Goal: Transaction & Acquisition: Register for event/course

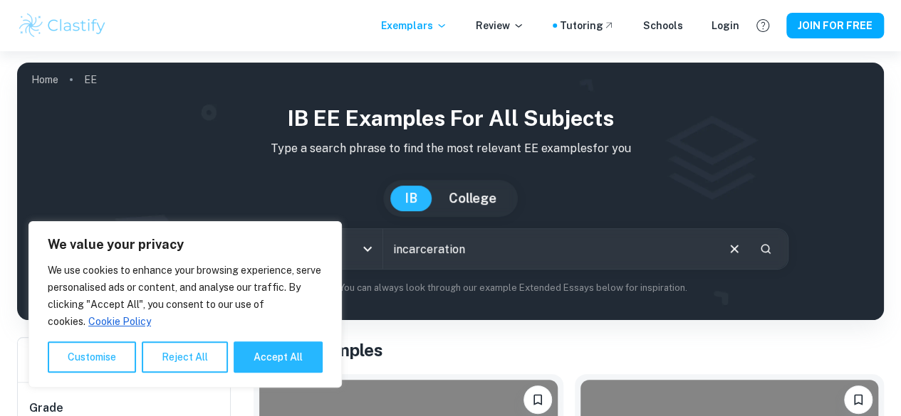
type input "incarceration"
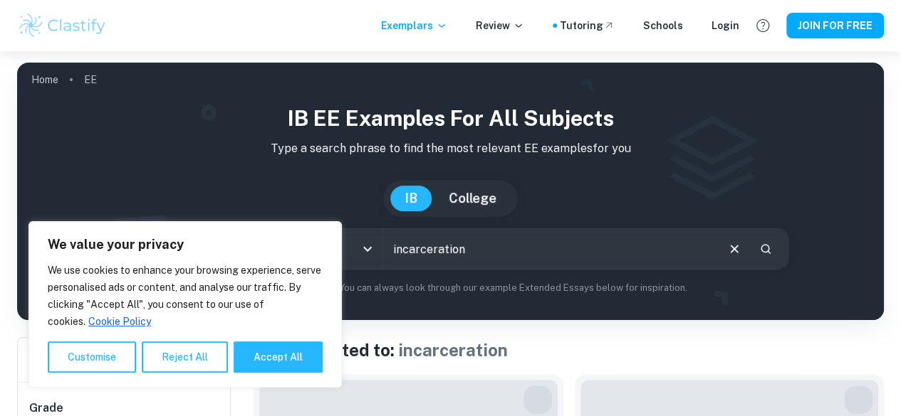
click at [270, 351] on button "Accept All" at bounding box center [278, 357] width 89 height 31
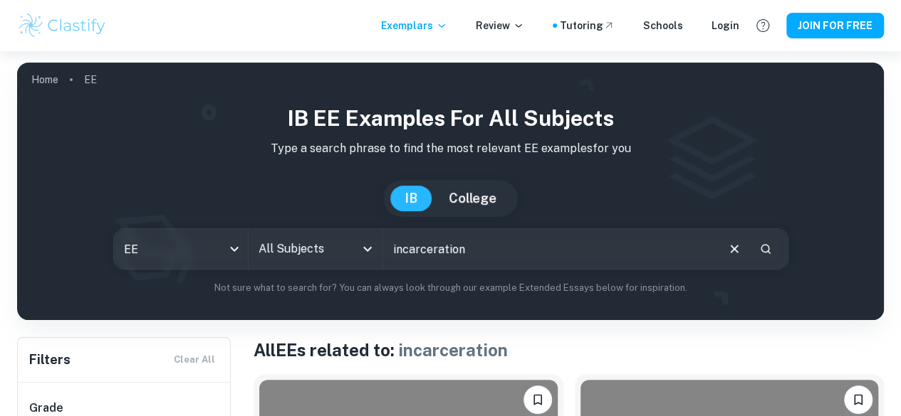
checkbox input "true"
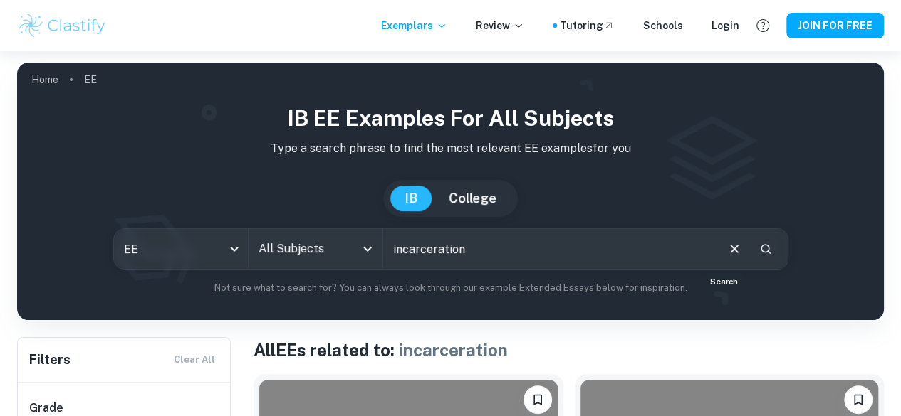
drag, startPoint x: 727, startPoint y: 256, endPoint x: 555, endPoint y: 316, distance: 181.7
click at [759, 256] on icon "Search" at bounding box center [765, 249] width 13 height 13
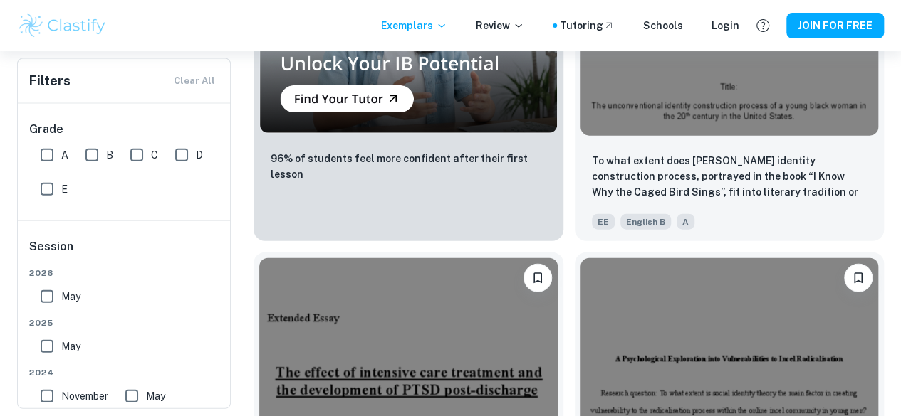
scroll to position [4274, 0]
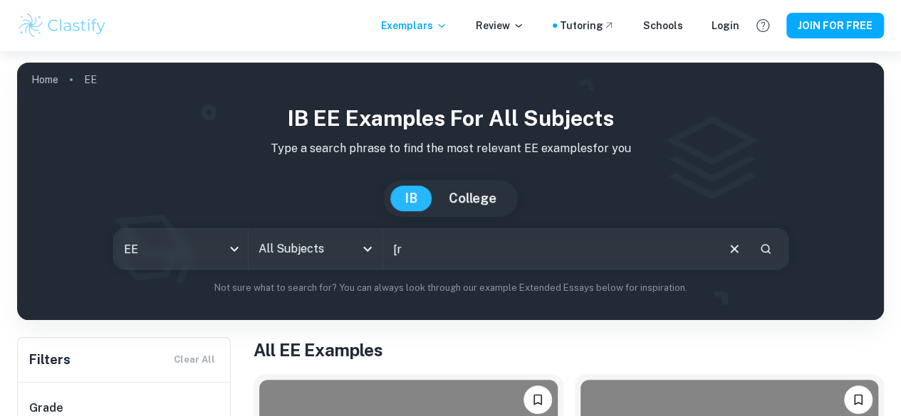
type input "["
type input "prison"
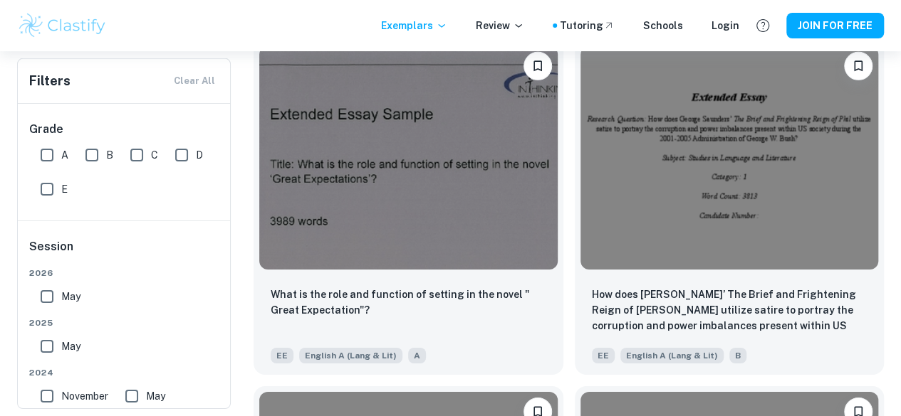
scroll to position [10392, 0]
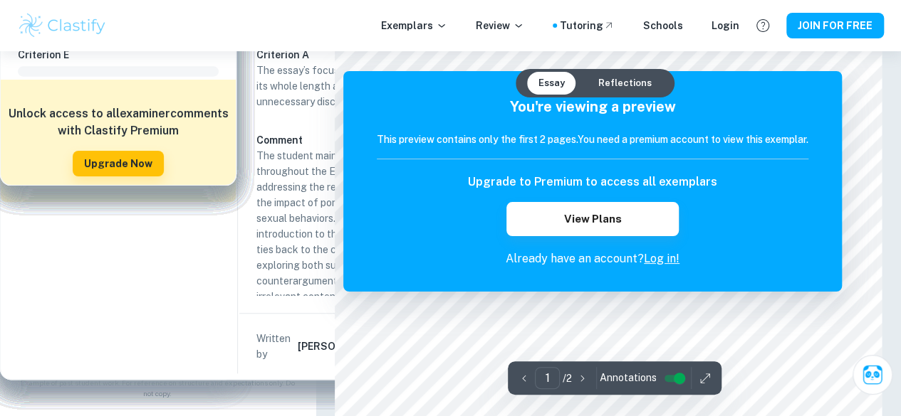
scroll to position [41, 0]
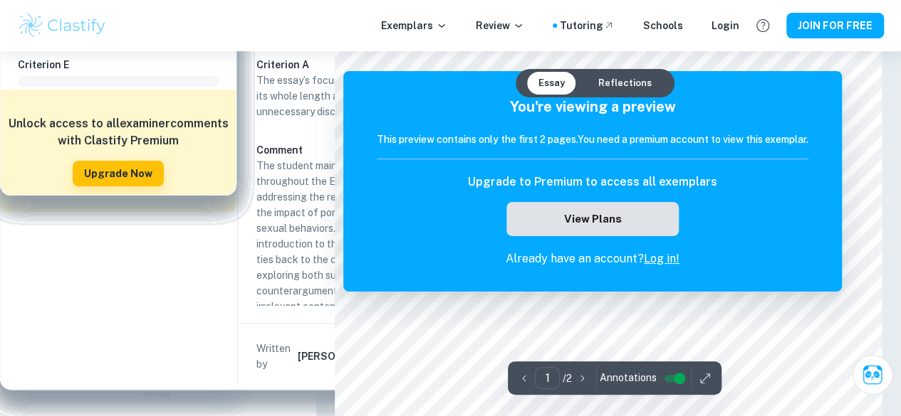
click at [649, 219] on button "View Plans" at bounding box center [592, 219] width 172 height 34
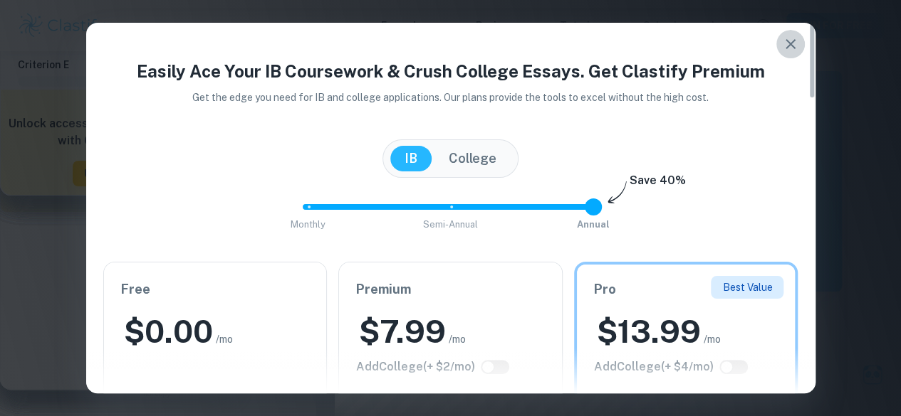
click at [792, 41] on icon "button" at bounding box center [790, 44] width 10 height 10
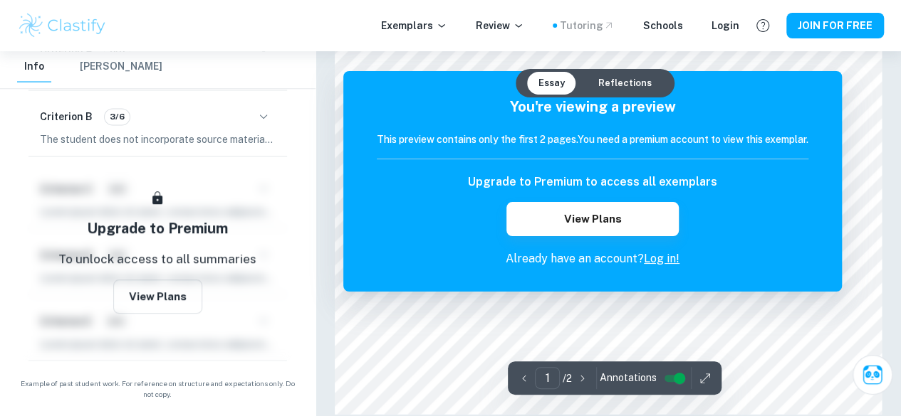
scroll to position [1202, 0]
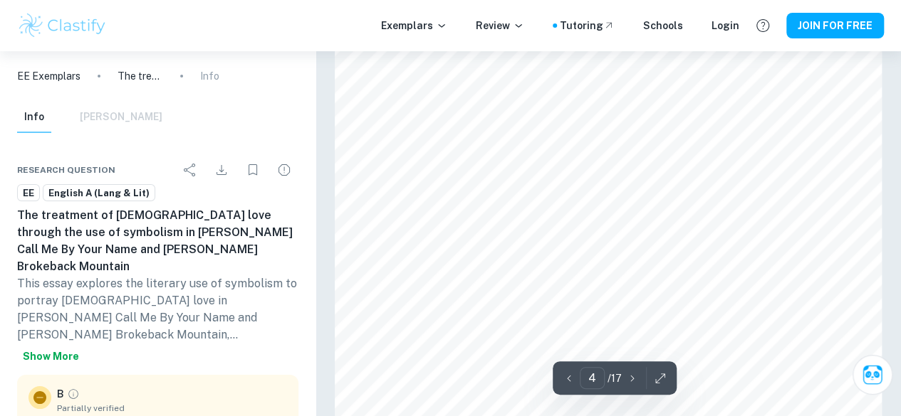
scroll to position [2573, 0]
type input "17"
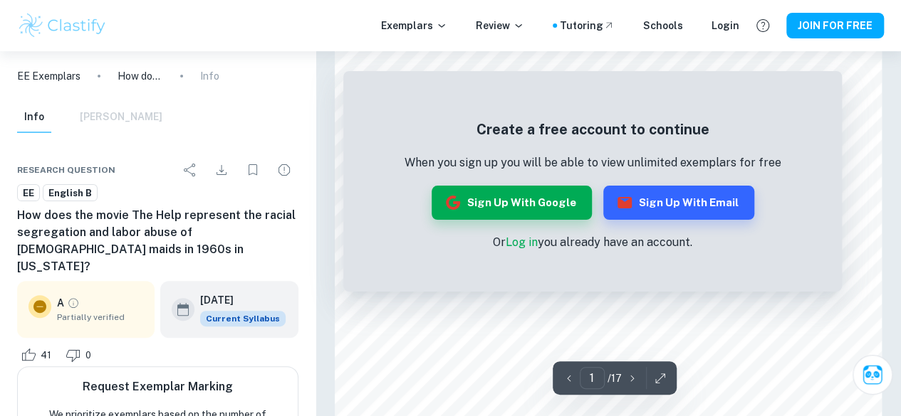
scroll to position [119, 0]
click at [560, 211] on button "Sign up with Google" at bounding box center [511, 203] width 160 height 34
click at [639, 201] on button "Sign up with Email" at bounding box center [678, 203] width 151 height 34
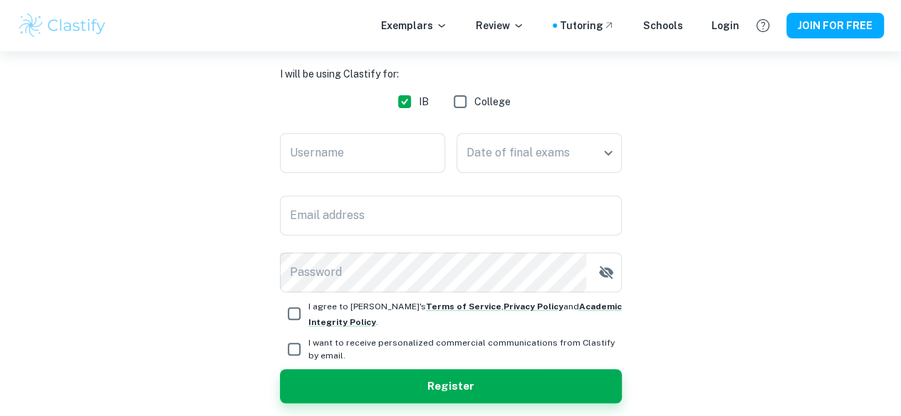
scroll to position [216, 0]
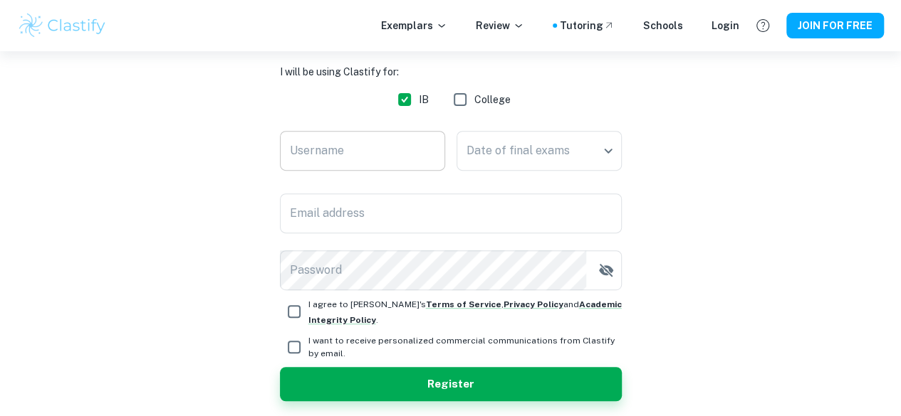
click at [365, 157] on input "Username" at bounding box center [362, 151] width 165 height 40
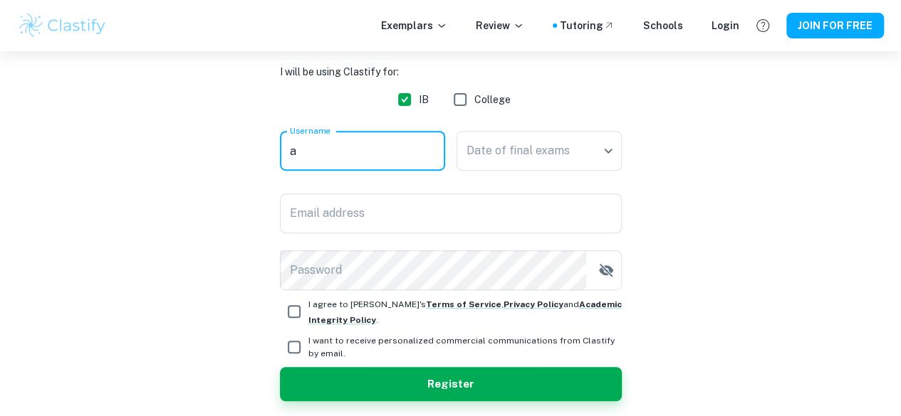
click at [365, 157] on input "a" at bounding box center [362, 151] width 165 height 40
type input "abbyshea"
click at [332, 218] on div "Email address Email address" at bounding box center [451, 214] width 342 height 40
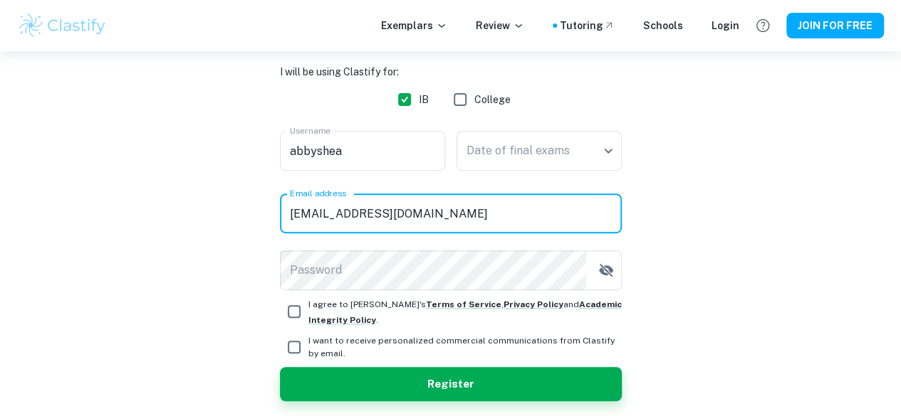
type input "sheabutter9123@gmail.com"
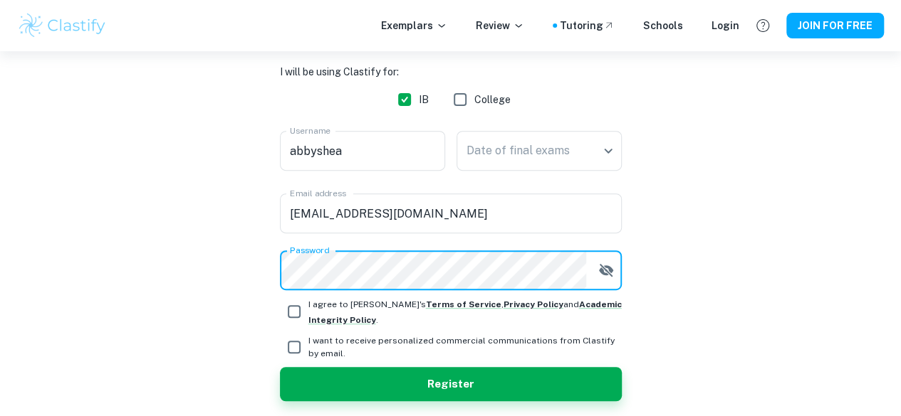
click at [330, 310] on span "I agree to Clastify's Terms of Service , Privacy Policy and Academic Integrity …" at bounding box center [464, 311] width 313 height 31
click at [308, 310] on input "I agree to Clastify's Terms of Service , Privacy Policy and Academic Integrity …" at bounding box center [294, 312] width 28 height 28
checkbox input "true"
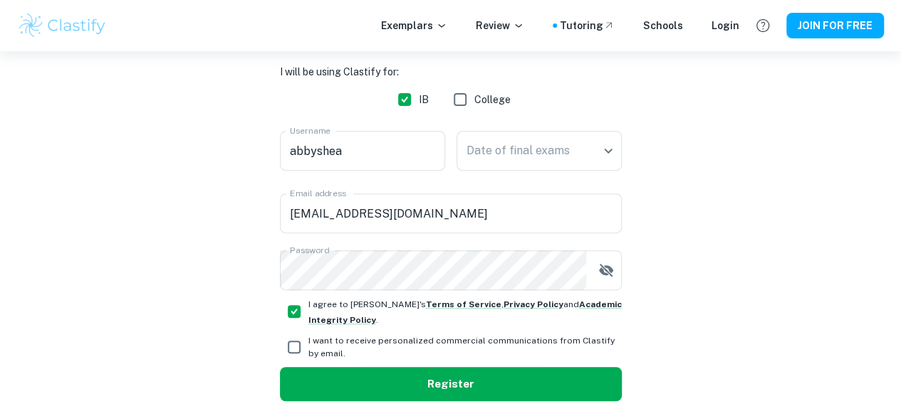
click at [366, 389] on button "Register" at bounding box center [451, 384] width 342 height 34
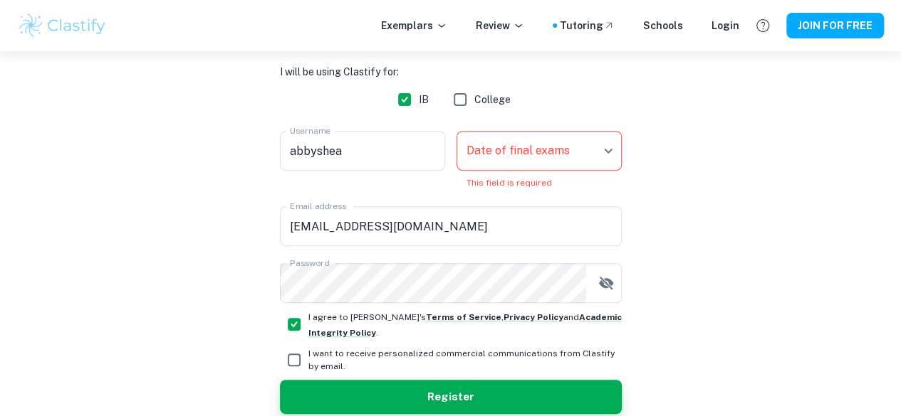
click at [555, 137] on body "We value your privacy We use cookies to enhance your browsing experience, serve…" at bounding box center [450, 43] width 901 height 416
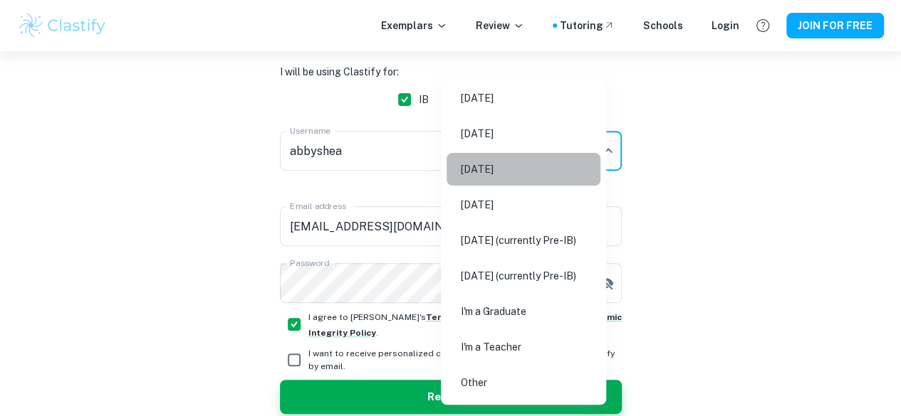
click at [513, 166] on li "May 2026" at bounding box center [523, 169] width 154 height 33
type input "M26"
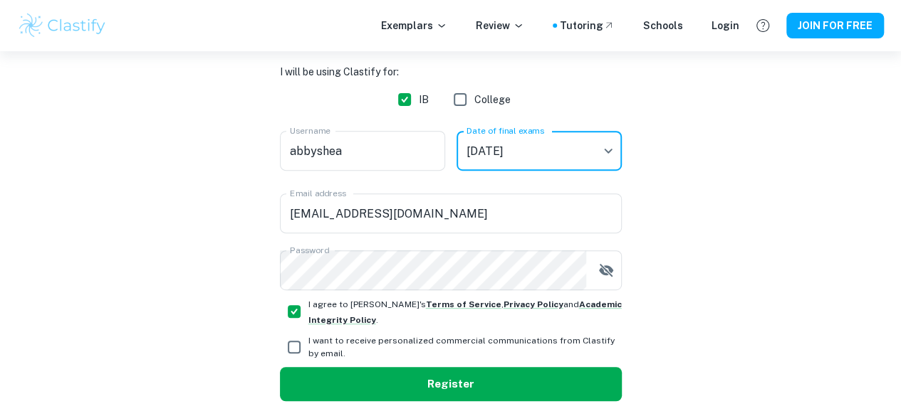
click at [494, 375] on button "Register" at bounding box center [451, 384] width 342 height 34
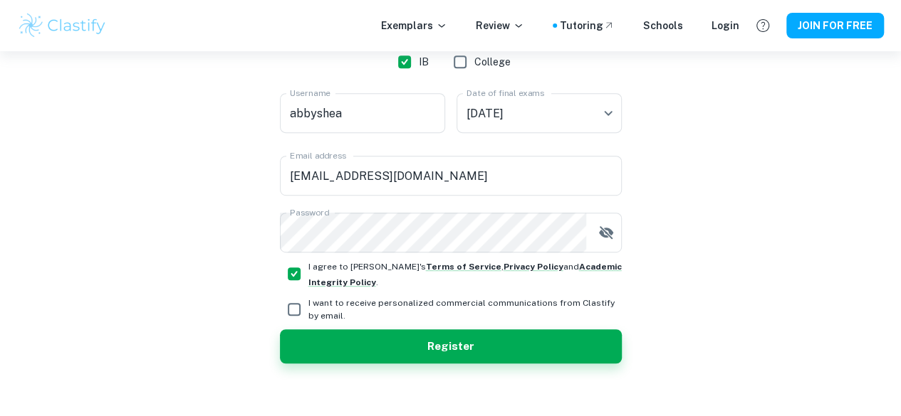
scroll to position [322, 0]
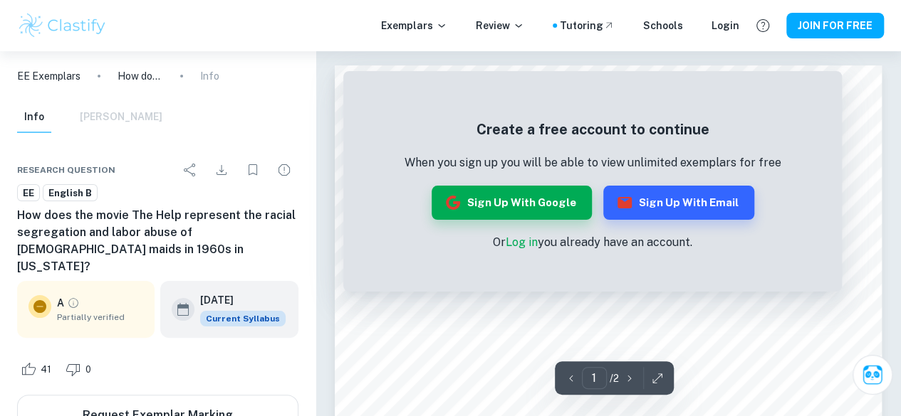
click at [531, 241] on link "Log in" at bounding box center [521, 243] width 32 height 14
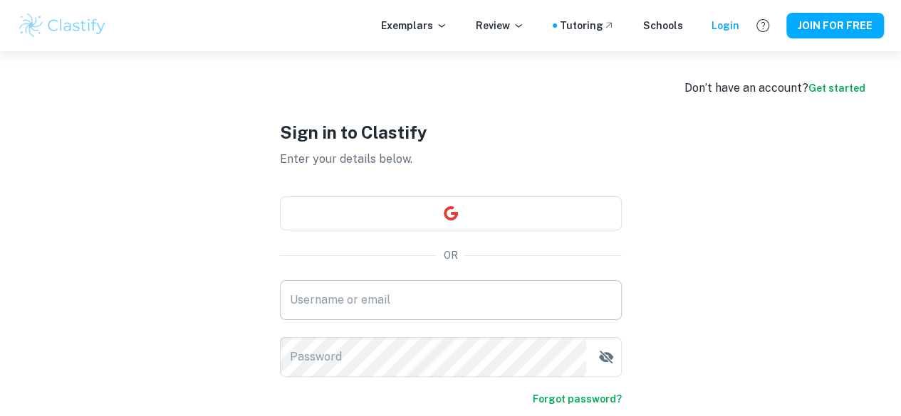
click at [467, 298] on input "Username or email" at bounding box center [451, 301] width 342 height 40
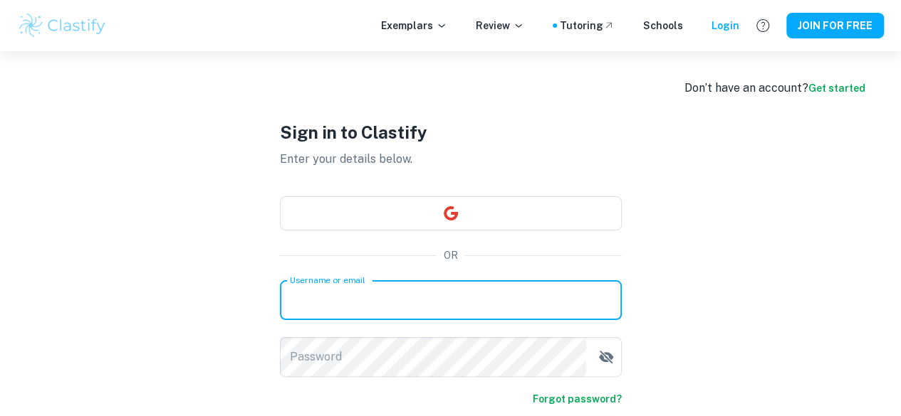
type input "sheabutter9123@gmail.com"
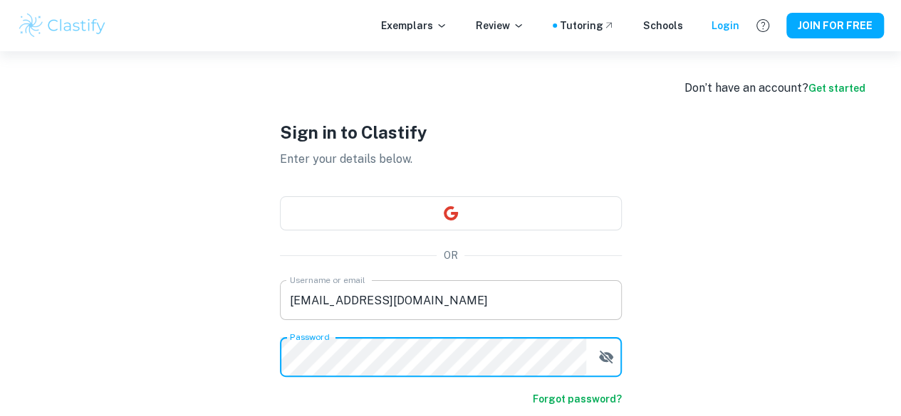
scroll to position [107, 0]
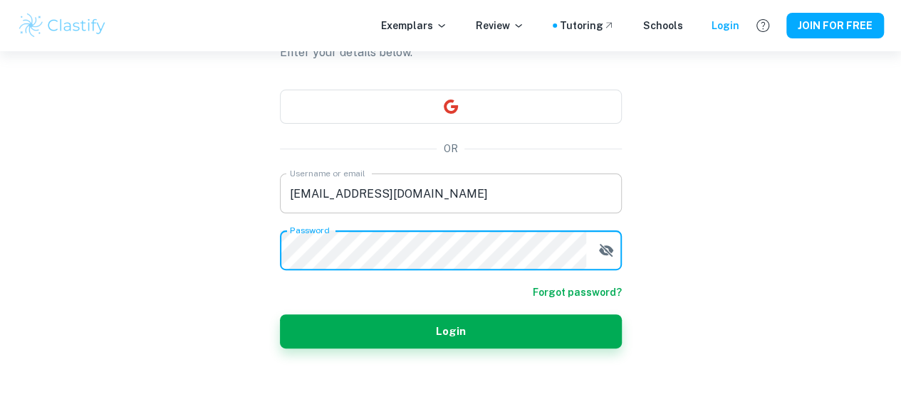
click at [280, 315] on button "Login" at bounding box center [451, 332] width 342 height 34
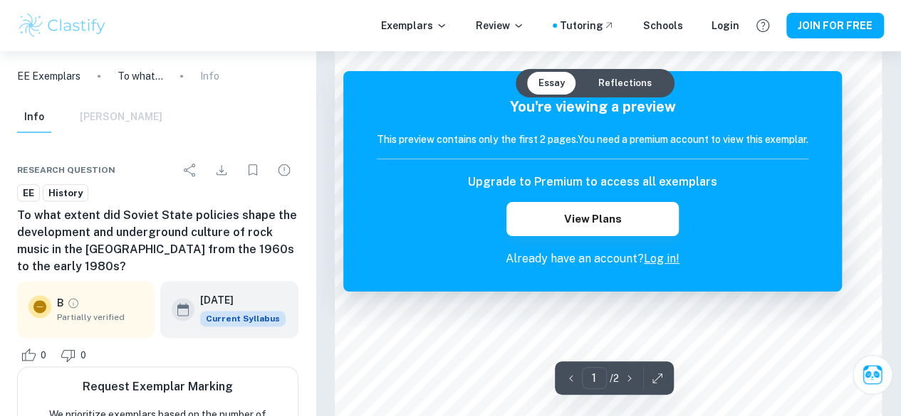
scroll to position [824, 0]
